Goal: Task Accomplishment & Management: Manage account settings

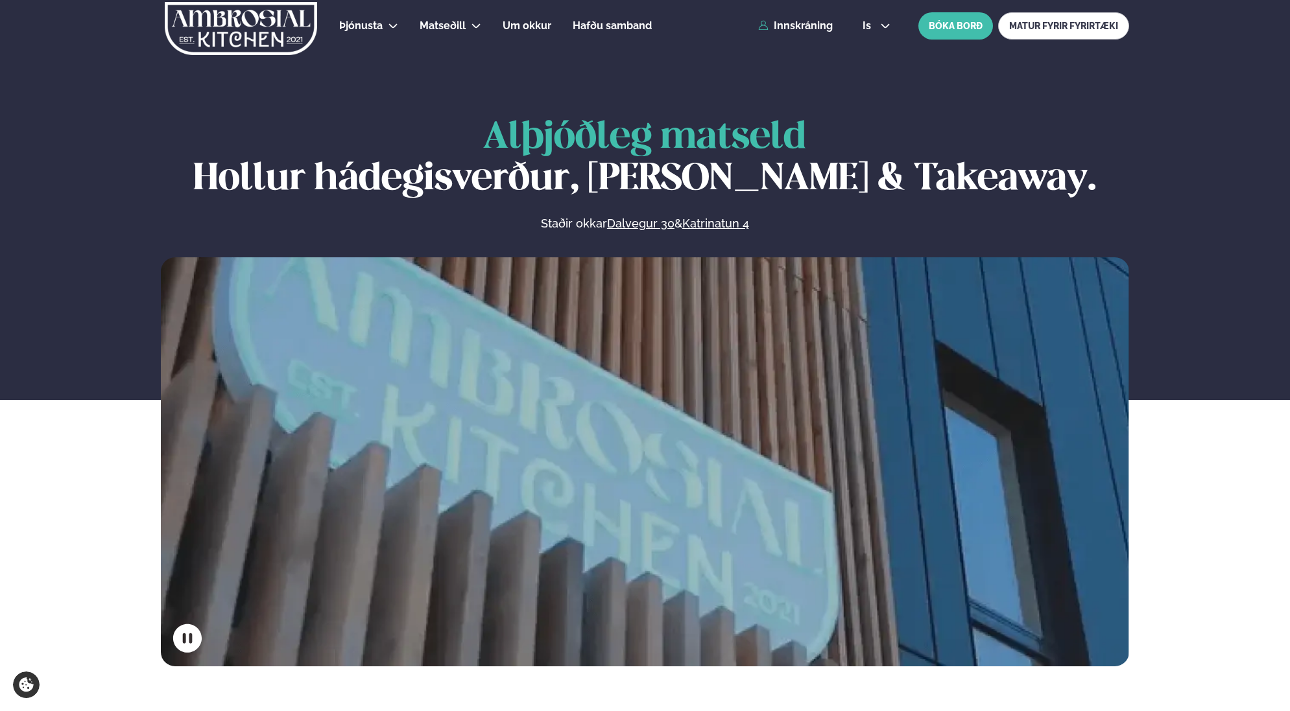
click at [800, 15] on div "Þjónusta Hádegismatur fyrir fyrirtæki Fyrirtækja veitingar Einkapartý Matseðill…" at bounding box center [645, 26] width 1046 height 52
click at [800, 23] on link "Innskráning" at bounding box center [795, 26] width 75 height 12
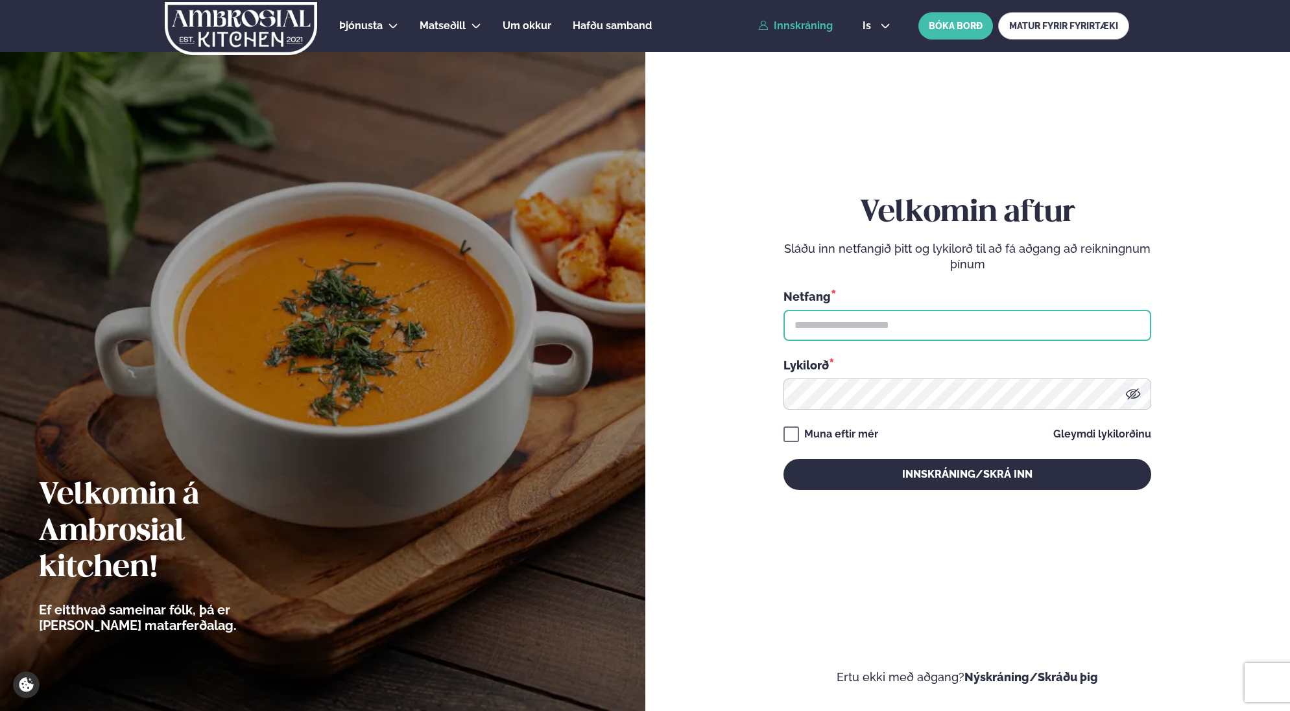
click at [888, 320] on input "text" at bounding box center [967, 325] width 368 height 31
type input "**********"
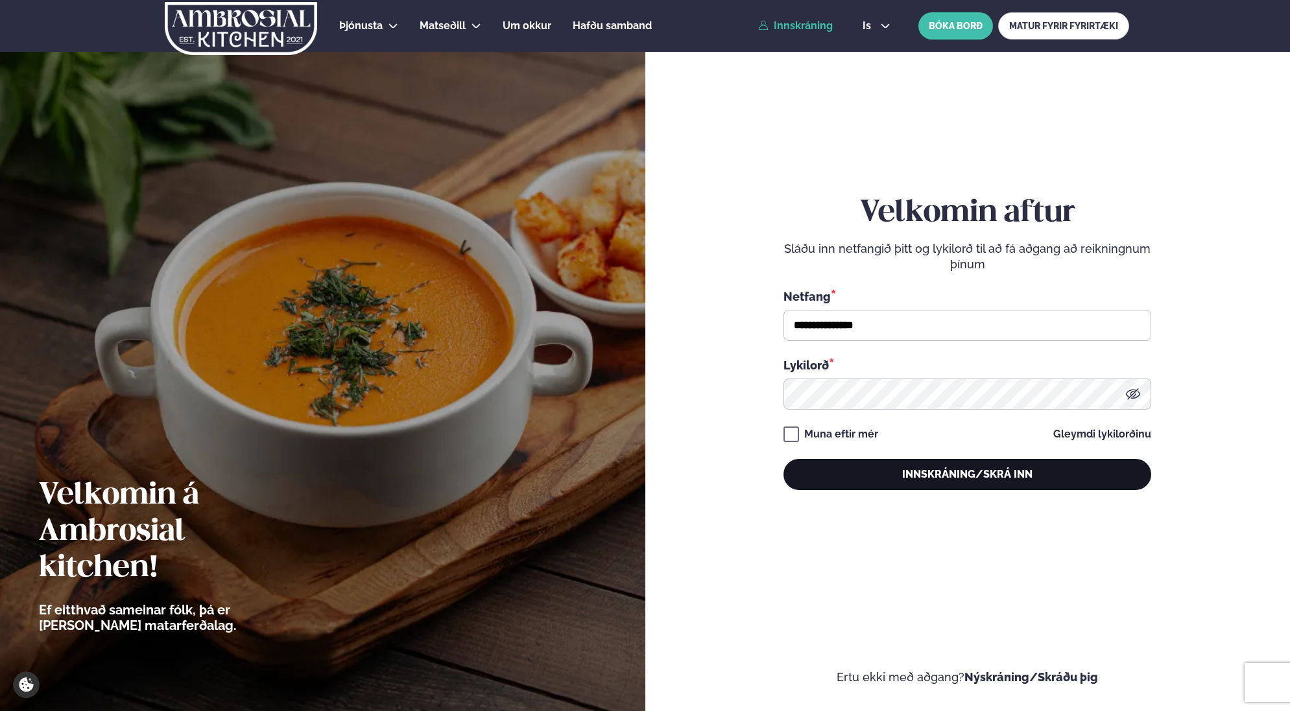
click at [945, 478] on button "Innskráning/Skrá inn" at bounding box center [967, 474] width 368 height 31
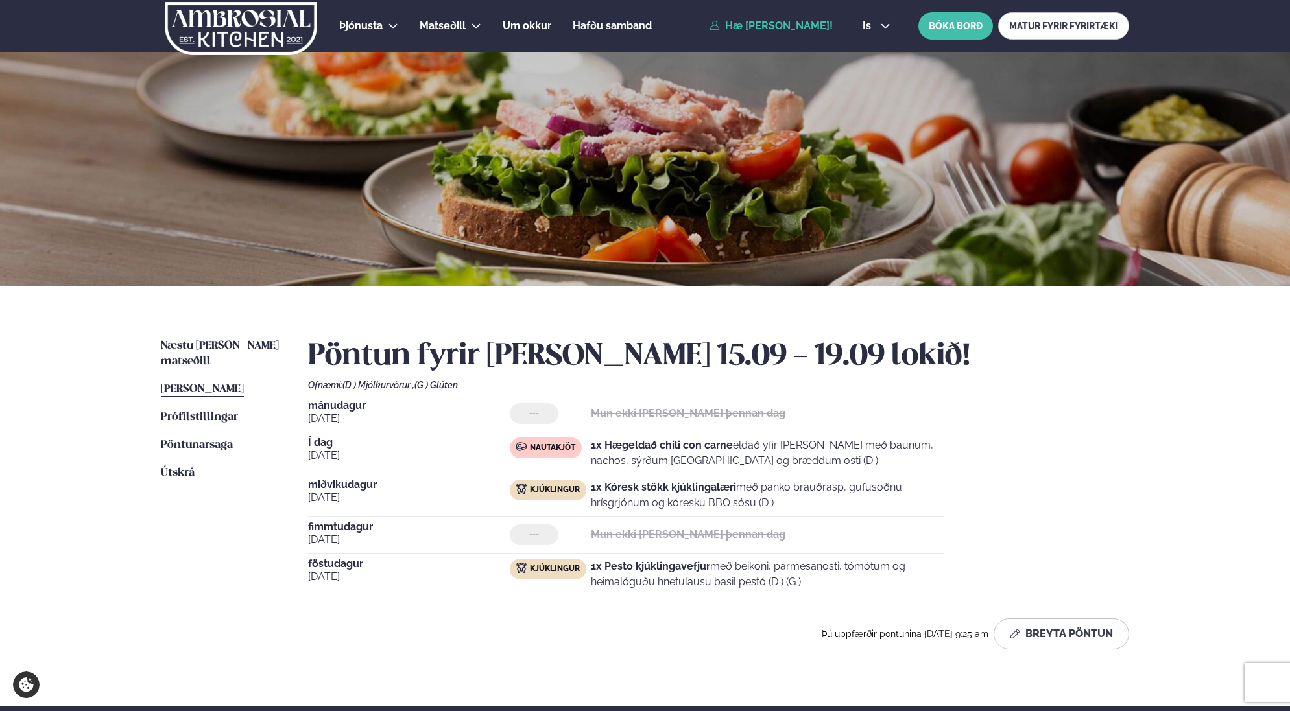
click at [962, 340] on h2 "Pöntun fyrir [PERSON_NAME] 15.09 - 19.09 lokið!" at bounding box center [718, 356] width 821 height 36
